Goal: Task Accomplishment & Management: Use online tool/utility

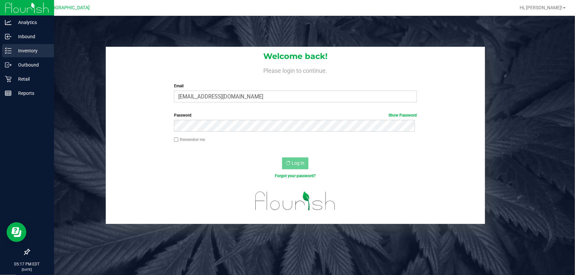
drag, startPoint x: 22, startPoint y: 49, endPoint x: 35, endPoint y: 53, distance: 13.1
click at [22, 49] on p "Inventory" at bounding box center [32, 51] width 40 height 8
click at [9, 52] on icon at bounding box center [8, 50] width 7 height 7
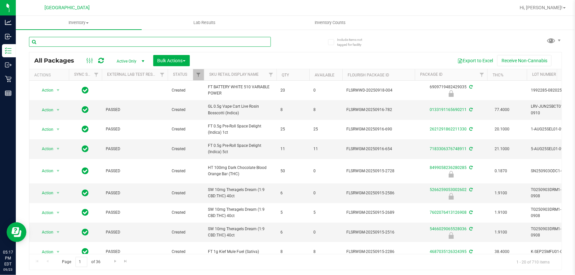
click at [98, 38] on input "text" at bounding box center [150, 42] width 242 height 10
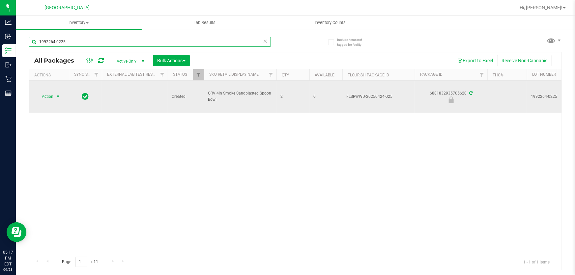
type input "1992264-0225"
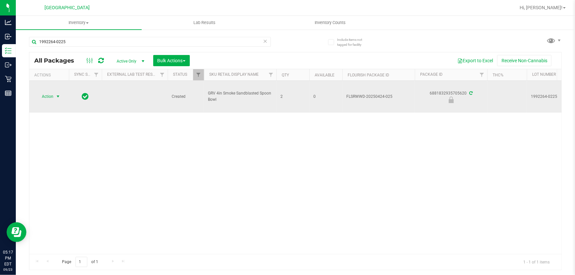
click at [55, 97] on span "select" at bounding box center [57, 96] width 5 height 5
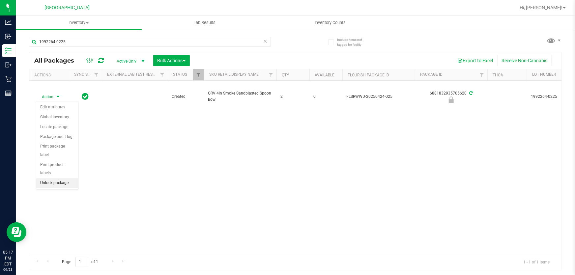
click at [60, 178] on li "Unlock package" at bounding box center [57, 183] width 42 height 10
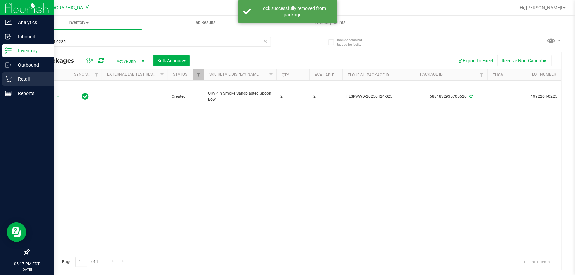
click at [19, 78] on p "Retail" at bounding box center [32, 79] width 40 height 8
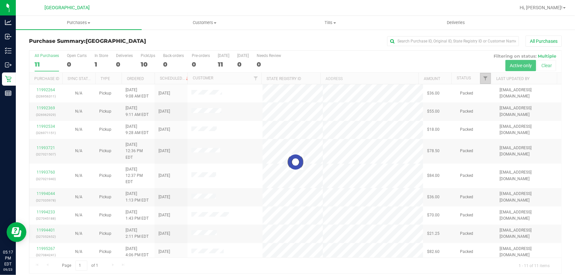
click at [483, 78] on span "Filter" at bounding box center [485, 78] width 5 height 5
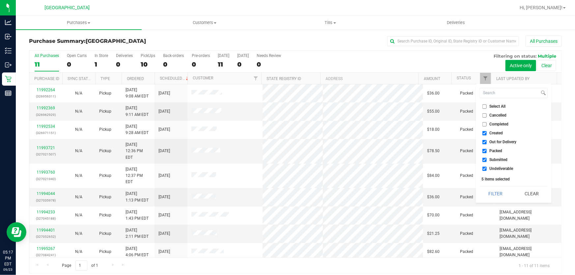
click at [485, 133] on input "Created" at bounding box center [485, 133] width 4 height 4
checkbox input "false"
click at [486, 140] on input "Out for Delivery" at bounding box center [485, 142] width 4 height 4
checkbox input "false"
click at [483, 149] on input "Packed" at bounding box center [485, 151] width 4 height 4
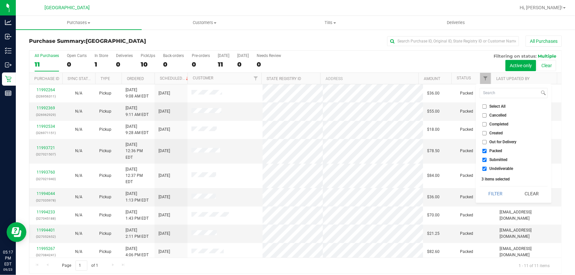
checkbox input "false"
click at [484, 170] on input "Undeliverable" at bounding box center [485, 169] width 4 height 4
checkbox input "false"
click at [495, 193] on button "Filter" at bounding box center [496, 194] width 32 height 15
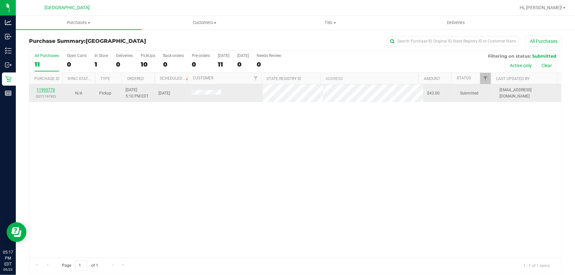
click at [50, 91] on link "11995770" at bounding box center [46, 90] width 18 height 5
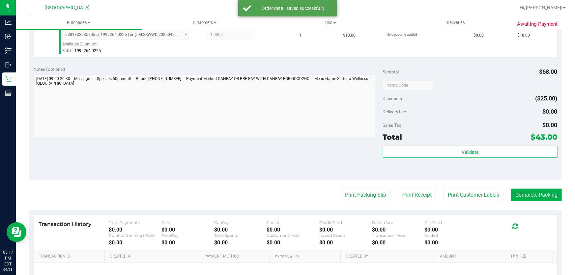
scroll to position [240, 0]
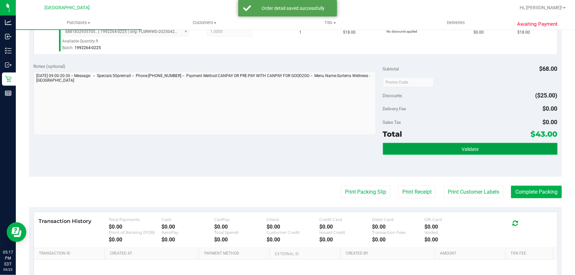
click at [463, 153] on button "Validate" at bounding box center [470, 149] width 175 height 12
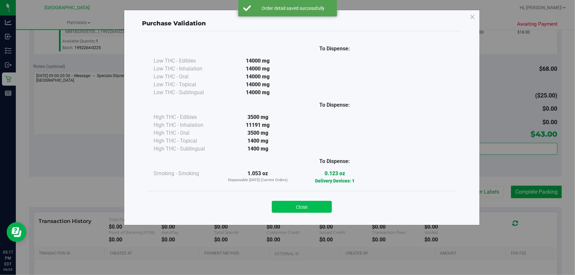
click at [293, 211] on button "Close" at bounding box center [302, 207] width 60 height 12
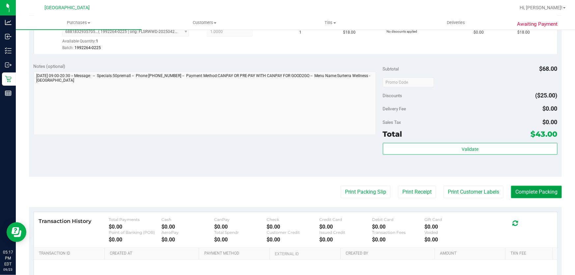
click at [539, 191] on button "Complete Packing" at bounding box center [536, 192] width 51 height 13
